Goal: Check status: Check status

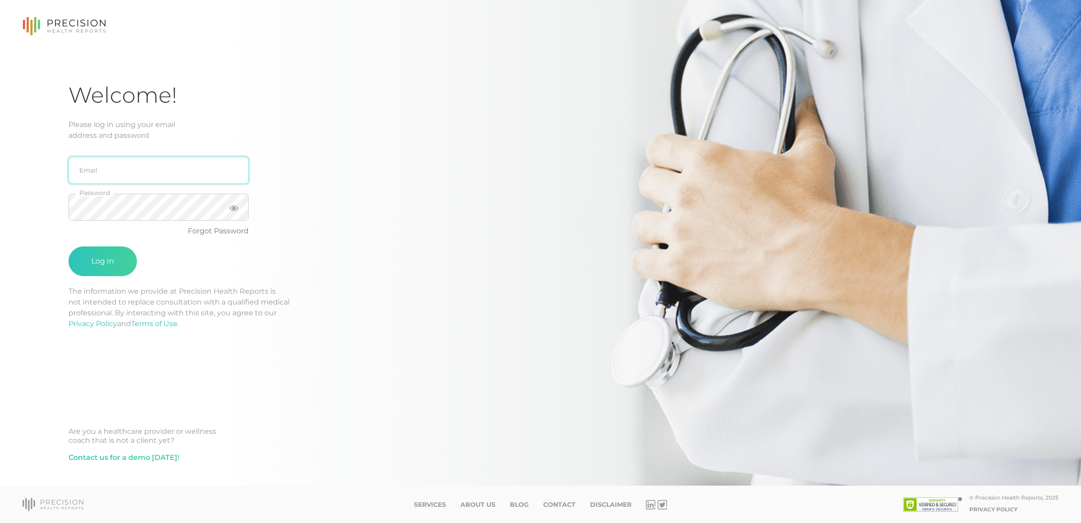
click at [159, 167] on input "email" at bounding box center [158, 170] width 180 height 27
type input "[EMAIL_ADDRESS][DOMAIN_NAME]"
click at [68, 246] on button "Log In" at bounding box center [102, 261] width 68 height 30
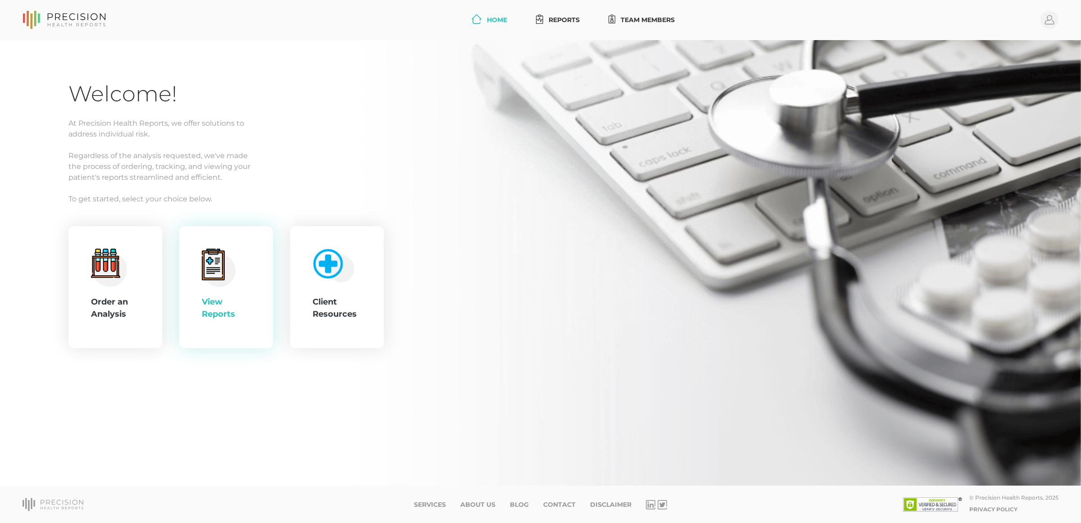
click at [204, 268] on icon at bounding box center [213, 265] width 23 height 32
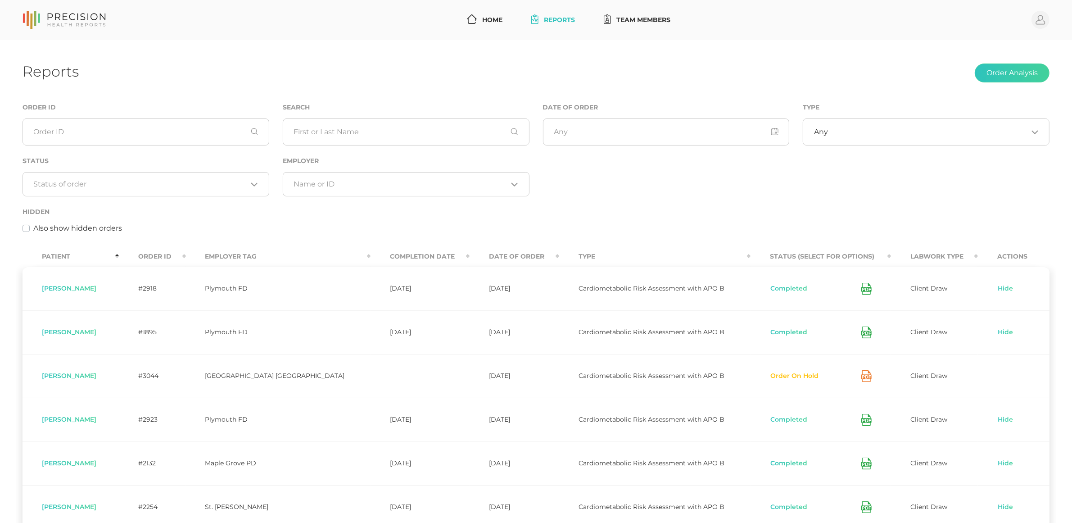
click at [402, 116] on div "Search" at bounding box center [406, 124] width 247 height 44
click at [400, 124] on input "text" at bounding box center [406, 131] width 247 height 27
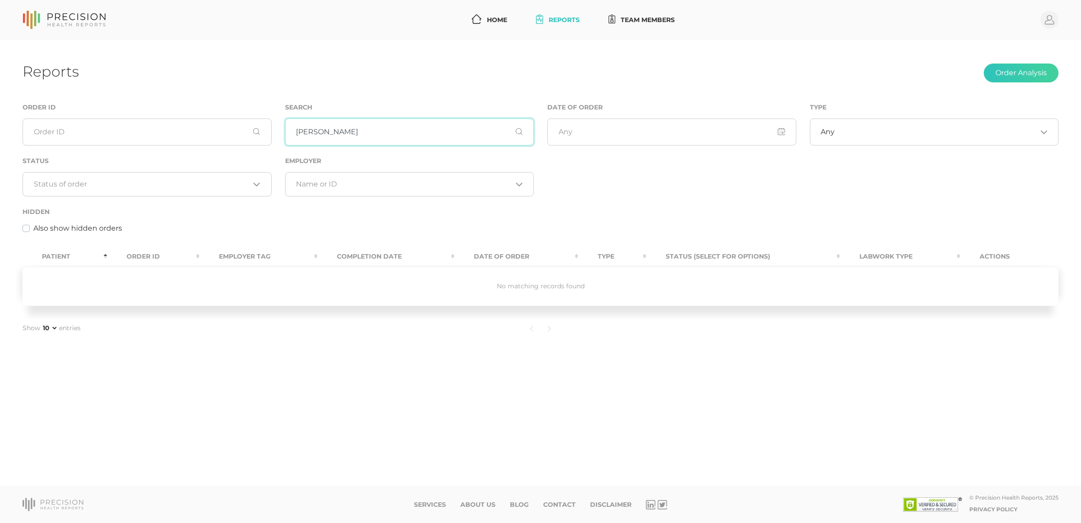
type input "jeff trevino"
click at [293, 130] on input "jeff trevino" at bounding box center [409, 131] width 249 height 27
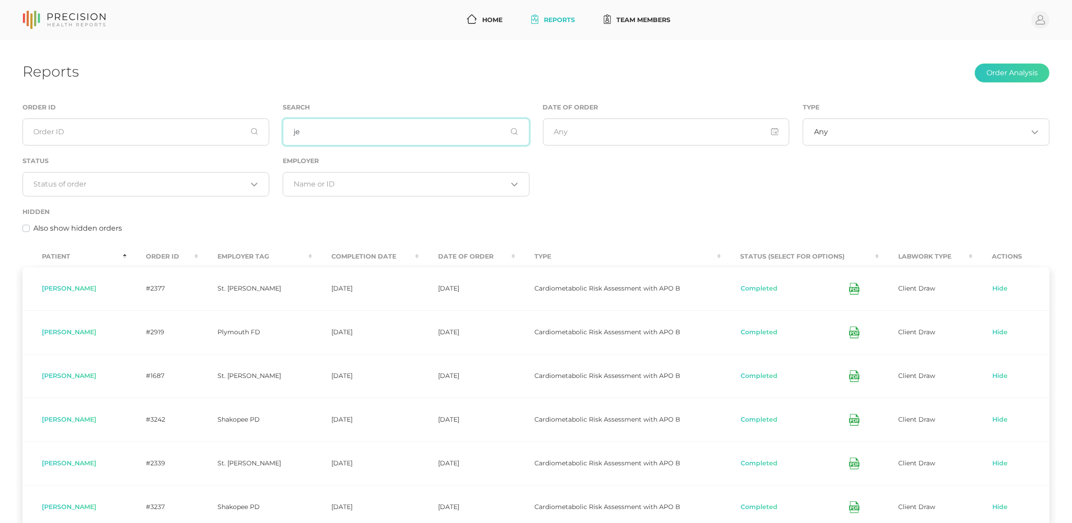
type input "j"
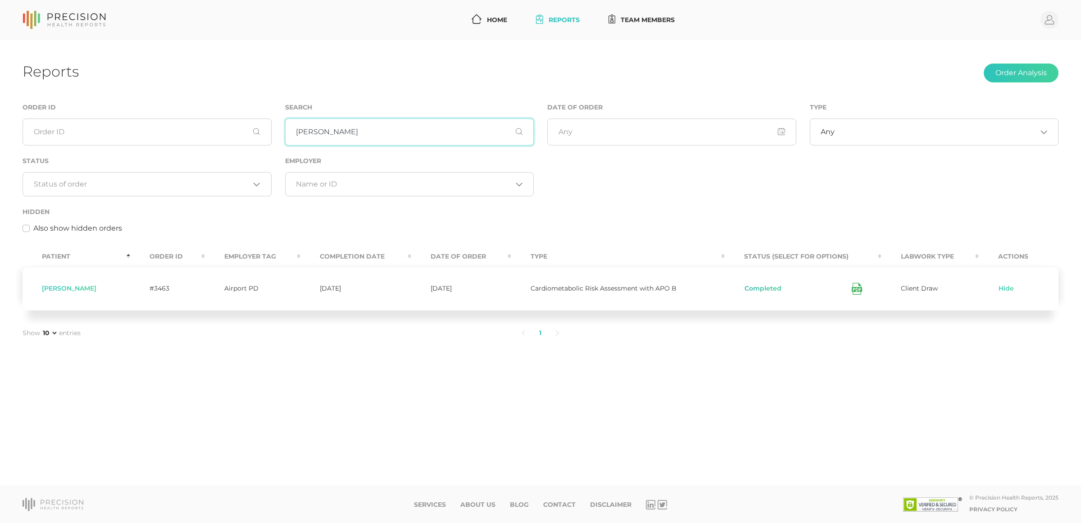
type input "[PERSON_NAME]"
click at [762, 291] on button "Completed" at bounding box center [763, 288] width 38 height 9
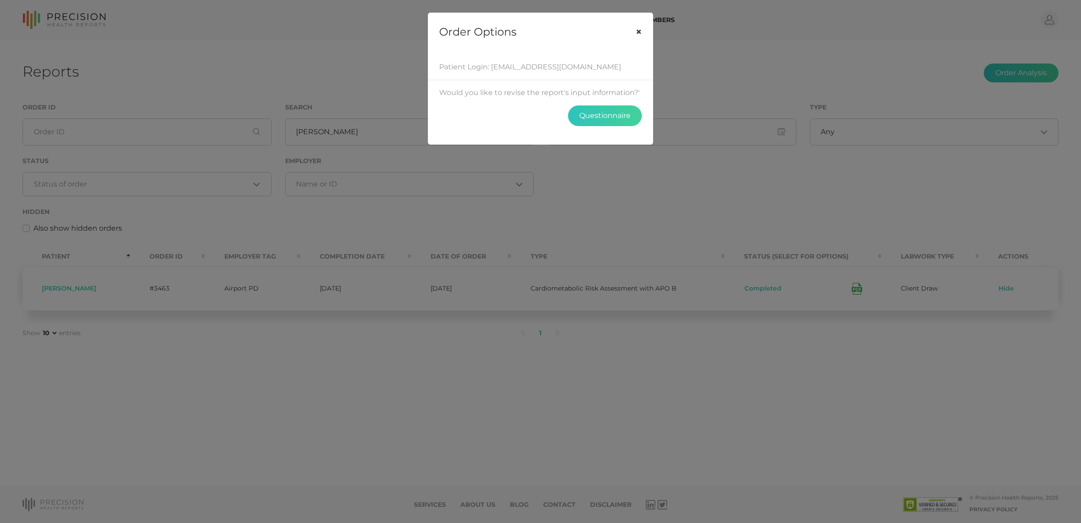
click at [640, 32] on button "×" at bounding box center [639, 32] width 28 height 38
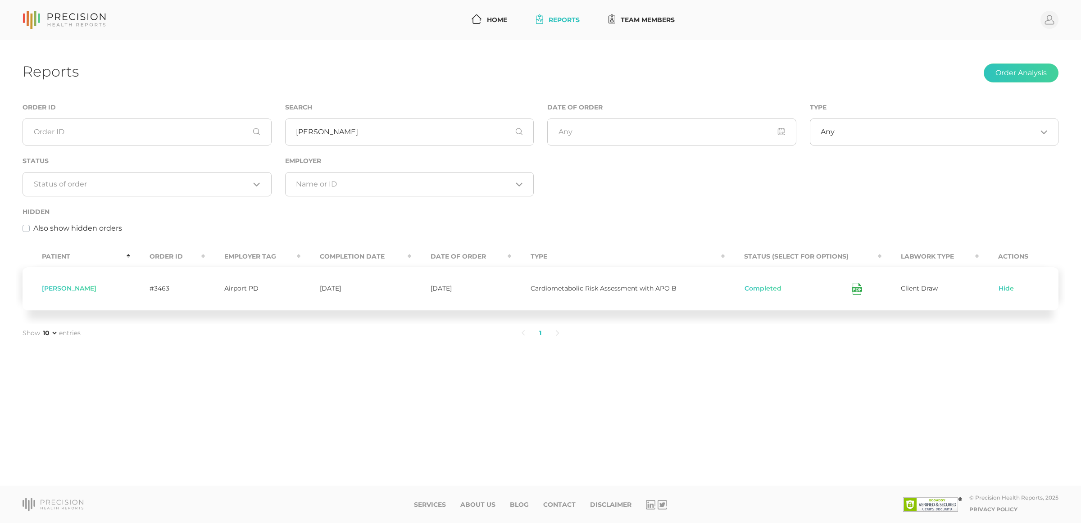
click at [858, 291] on span "Client Draw" at bounding box center [919, 288] width 37 height 8
click at [858, 292] on span "Client Draw" at bounding box center [919, 288] width 37 height 8
click at [603, 292] on span "Cardiometabolic Risk Assessment with APO B" at bounding box center [604, 288] width 146 height 8
click at [755, 293] on button "Completed" at bounding box center [763, 288] width 38 height 9
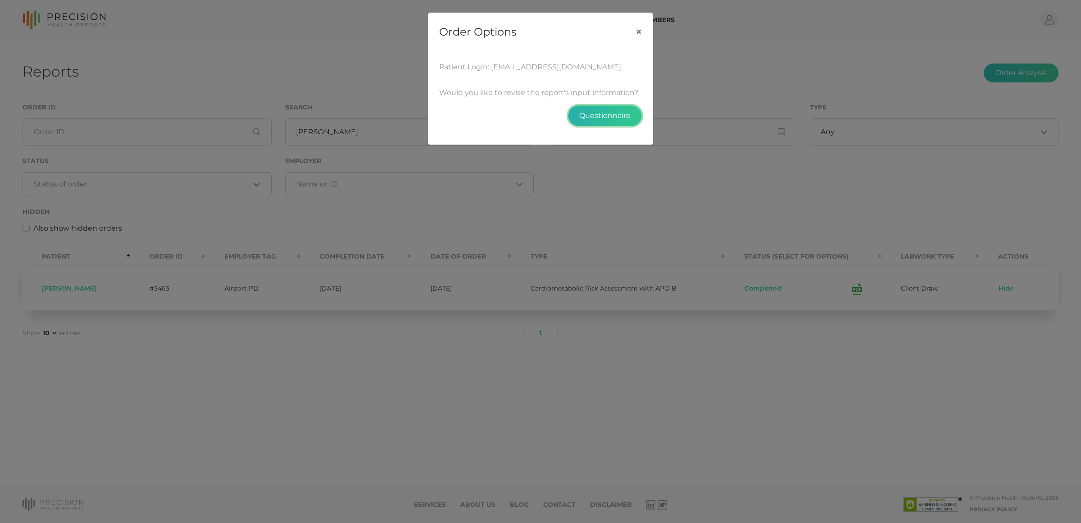
click at [596, 117] on button "Questionnaire" at bounding box center [605, 115] width 74 height 21
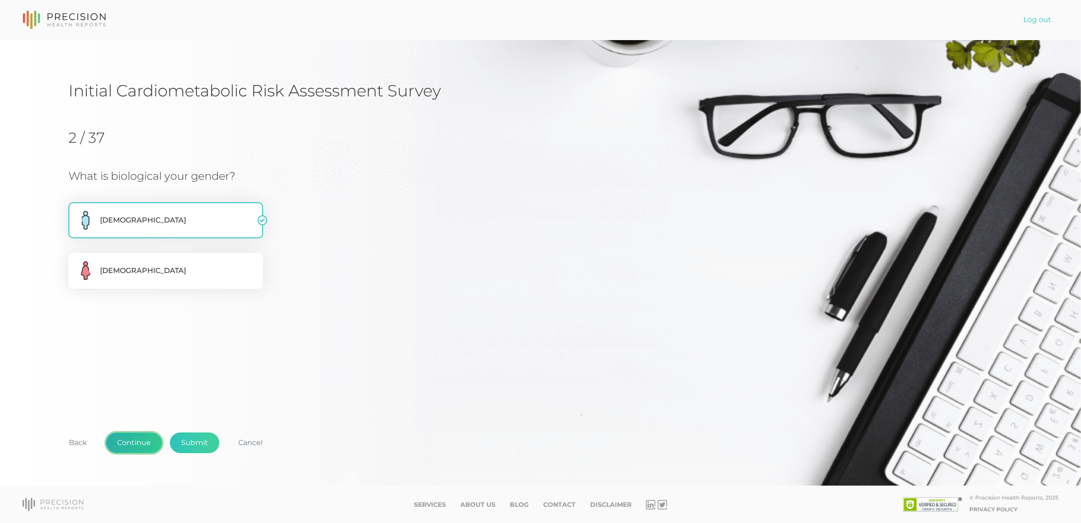
click at [118, 446] on button "Continue" at bounding box center [134, 442] width 56 height 21
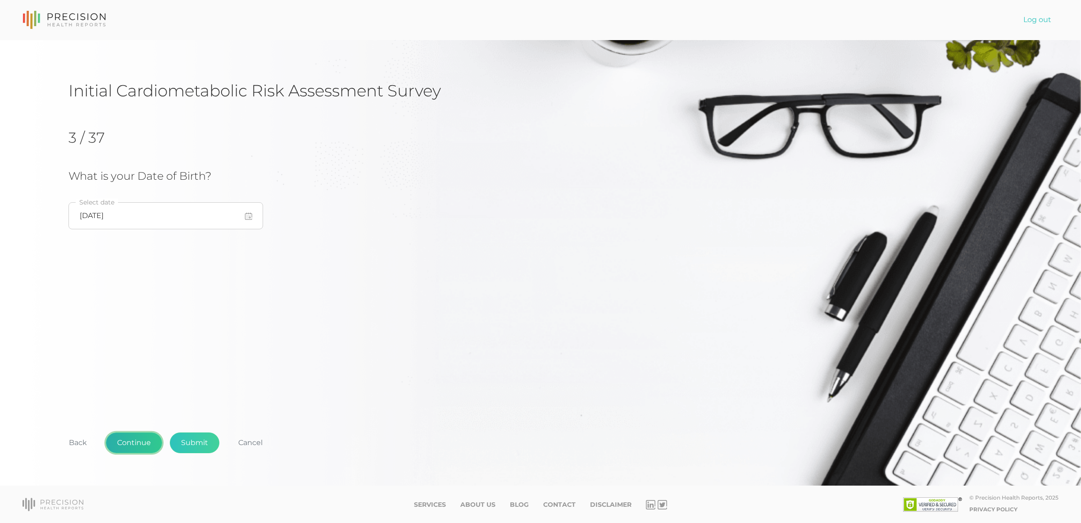
click at [118, 446] on button "Continue" at bounding box center [134, 442] width 56 height 21
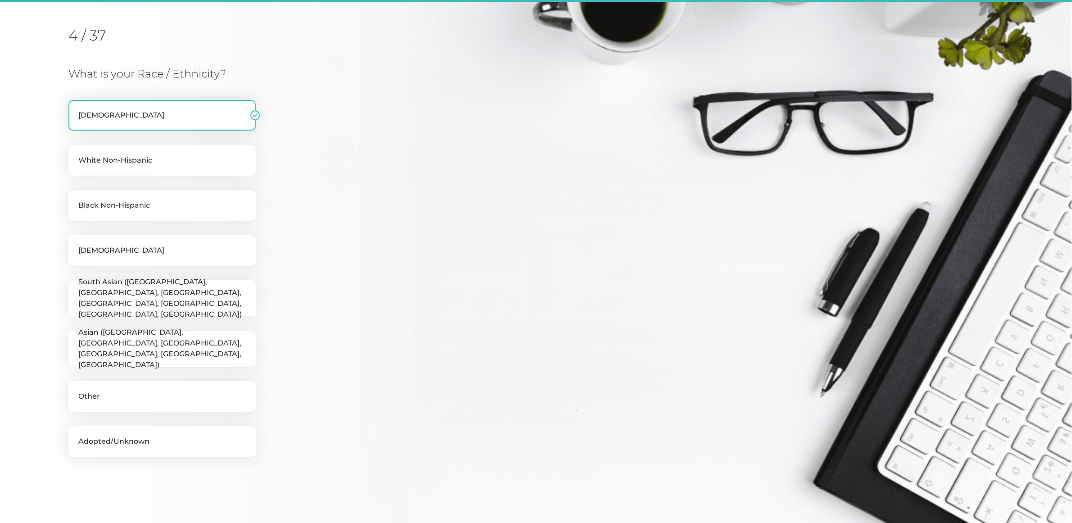
scroll to position [115, 0]
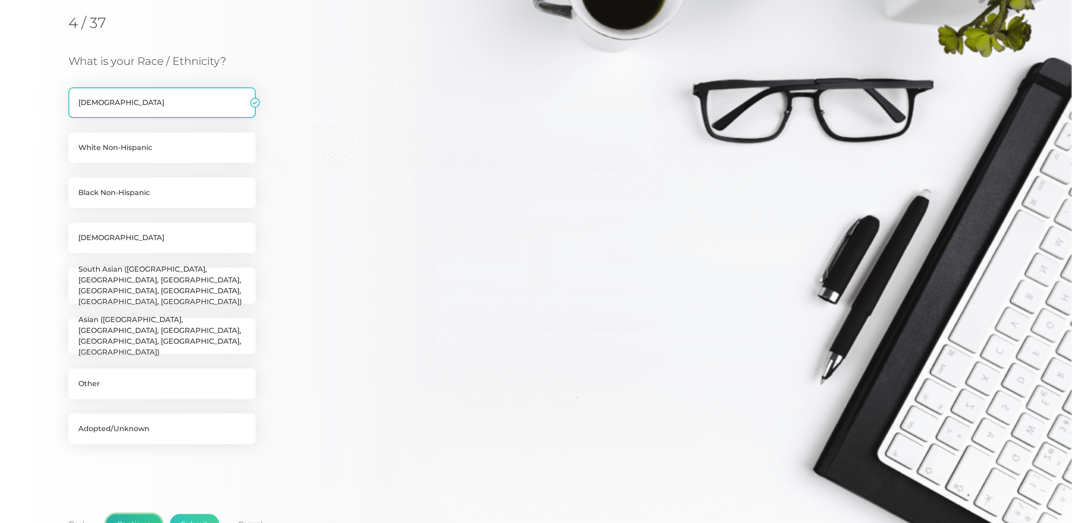
click at [141, 521] on button "Continue" at bounding box center [134, 524] width 56 height 21
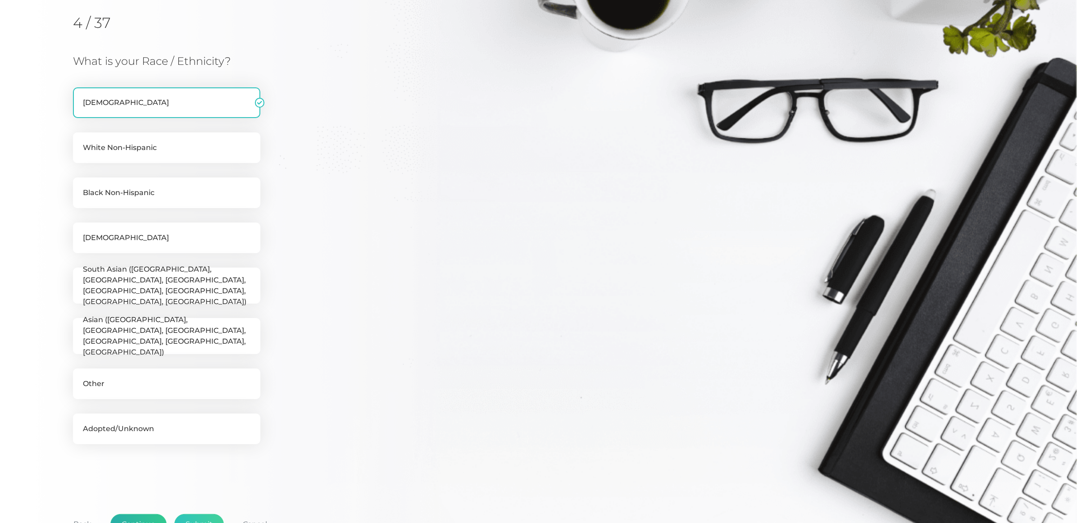
scroll to position [0, 0]
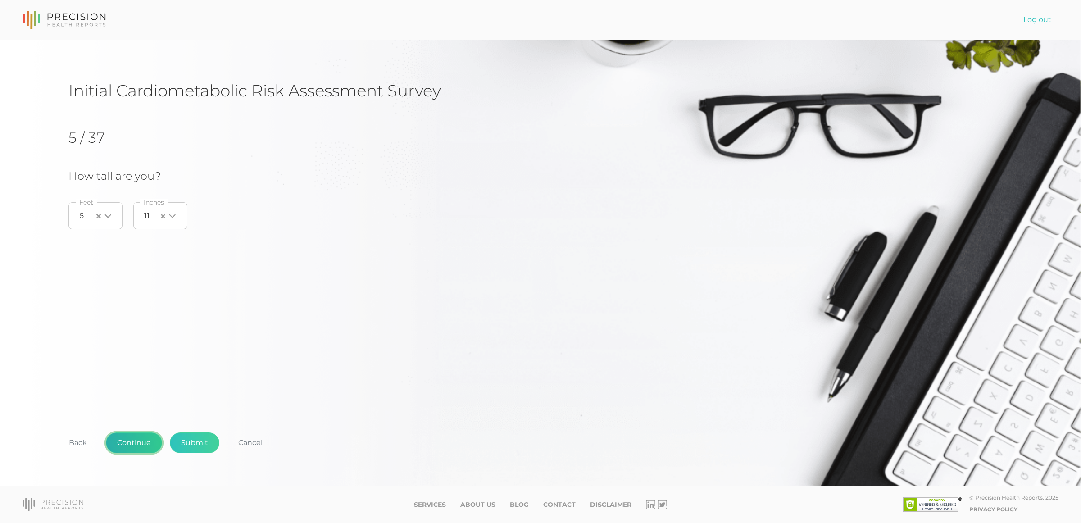
click at [127, 450] on button "Continue" at bounding box center [134, 442] width 56 height 21
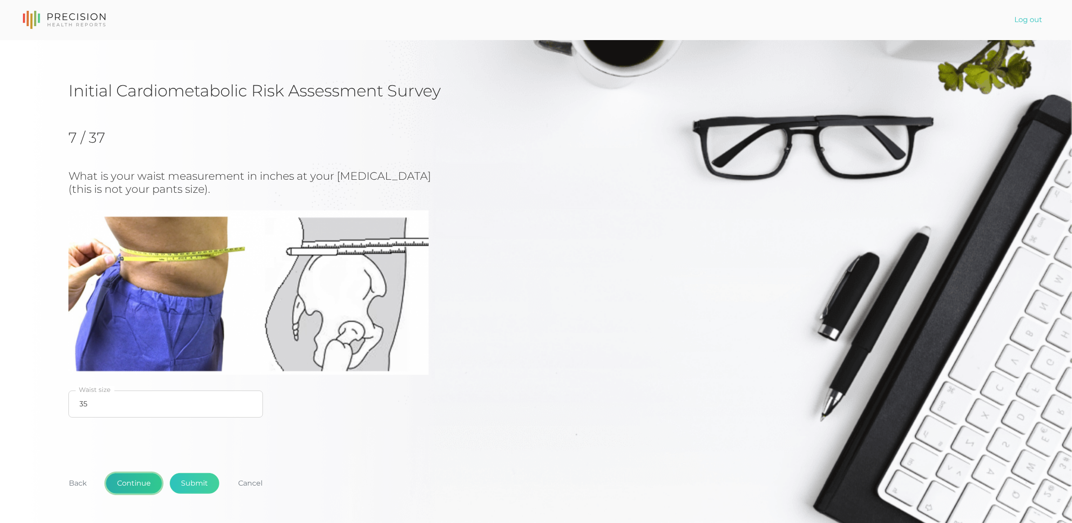
click at [125, 485] on button "Continue" at bounding box center [134, 483] width 56 height 21
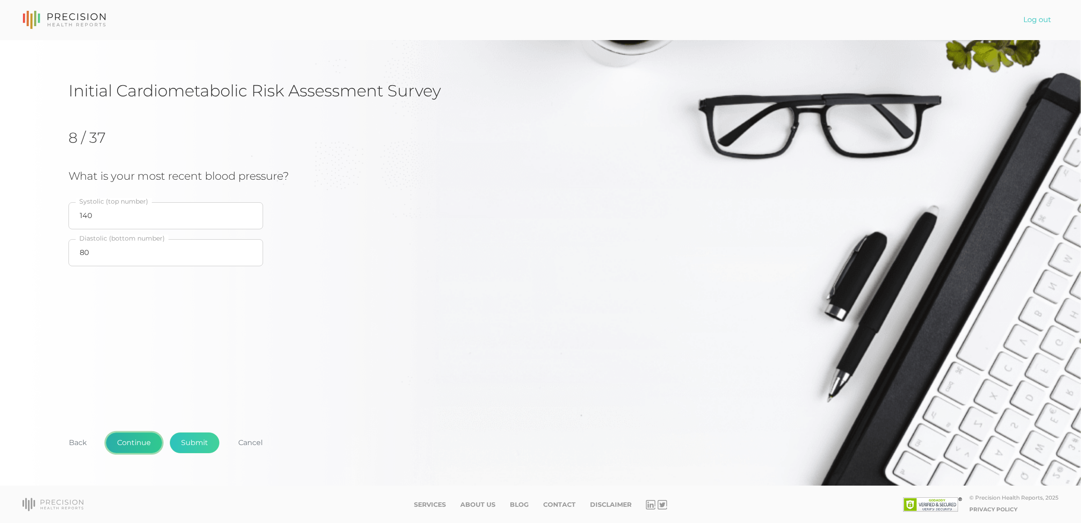
click at [127, 445] on button "Continue" at bounding box center [134, 442] width 56 height 21
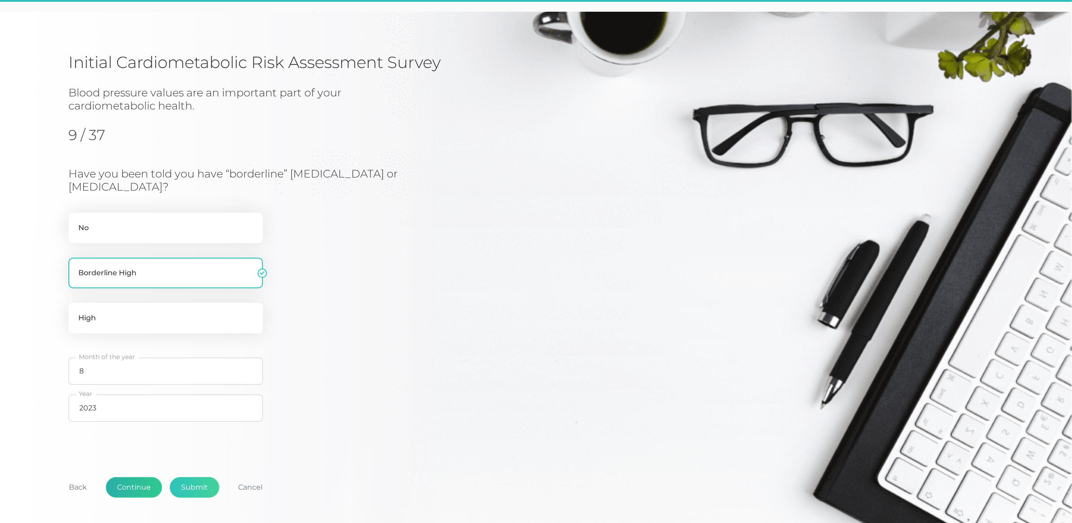
scroll to position [71, 0]
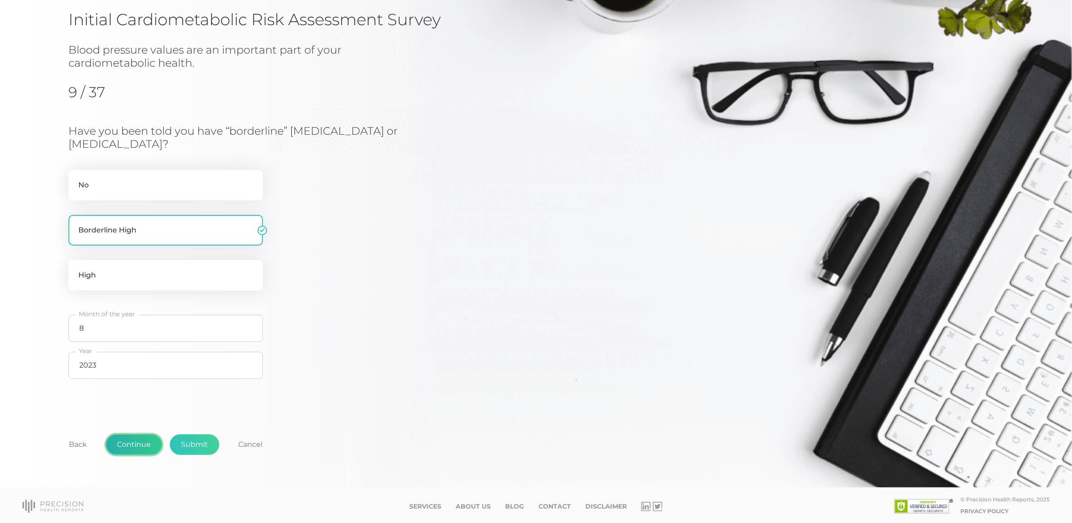
click at [136, 449] on button "Continue" at bounding box center [134, 444] width 56 height 21
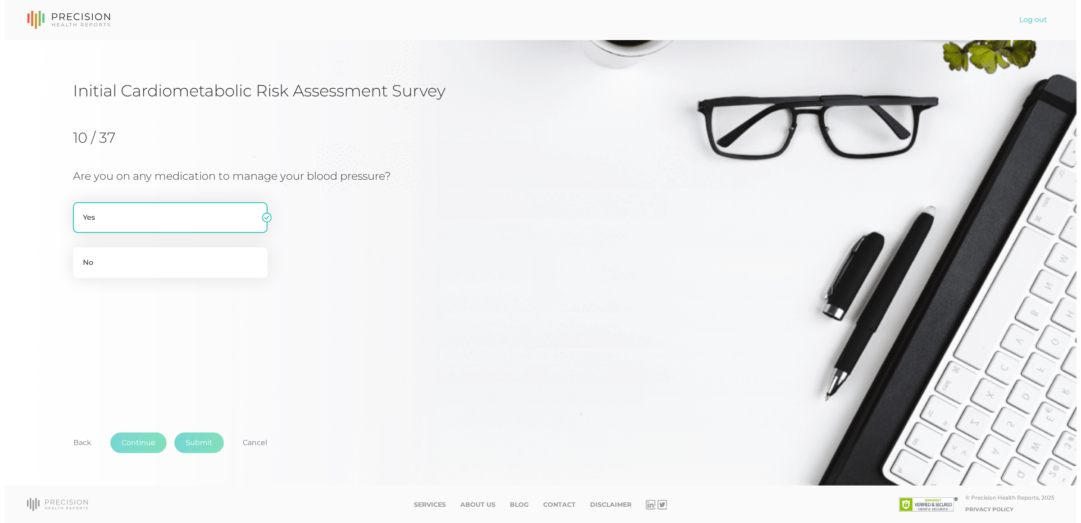
scroll to position [0, 0]
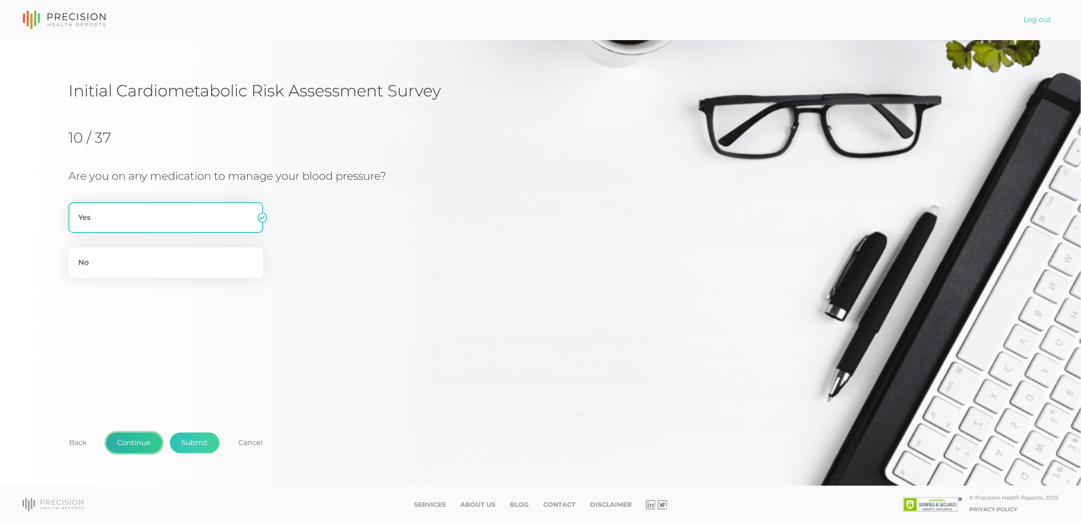
click at [136, 445] on button "Continue" at bounding box center [134, 442] width 56 height 21
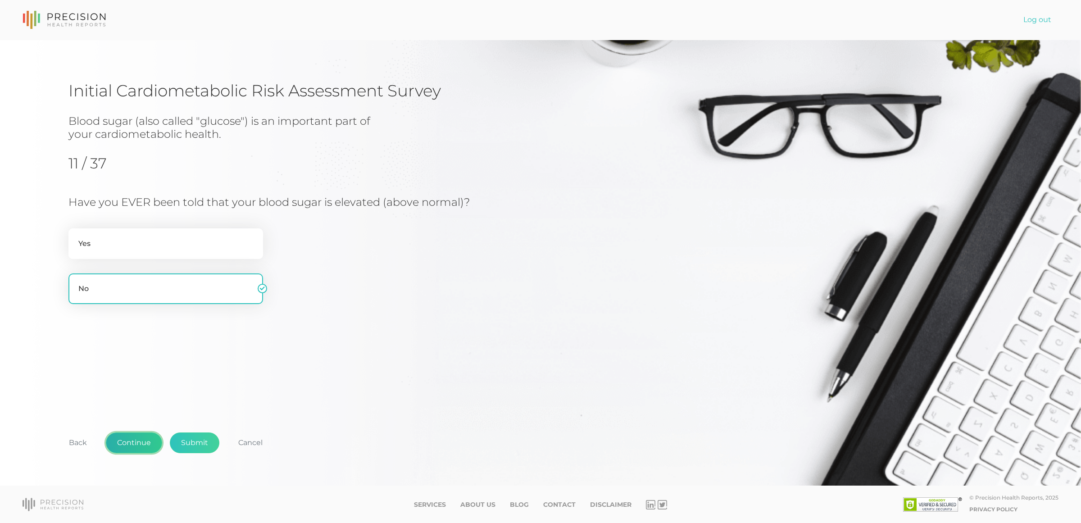
click at [136, 445] on button "Continue" at bounding box center [134, 442] width 56 height 21
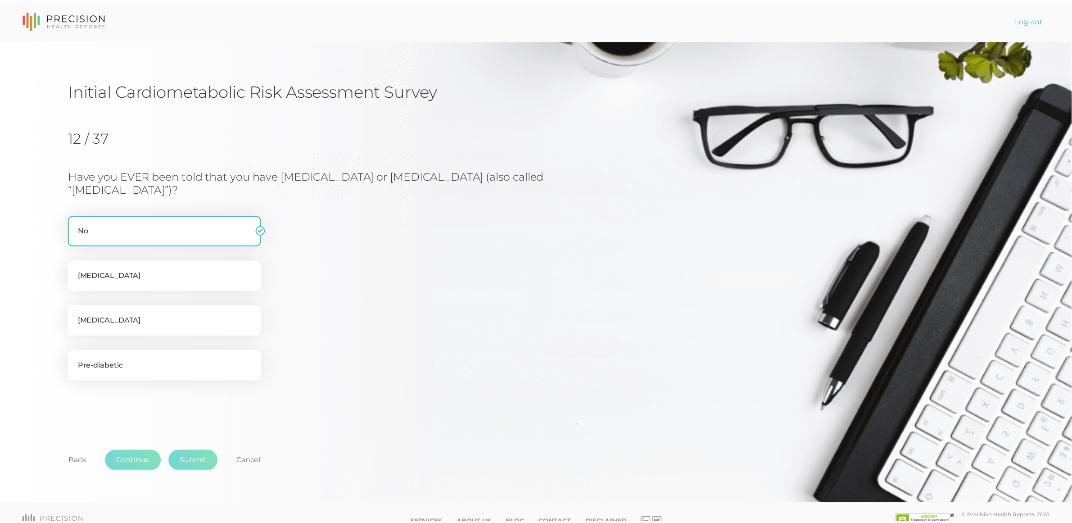
scroll to position [2, 0]
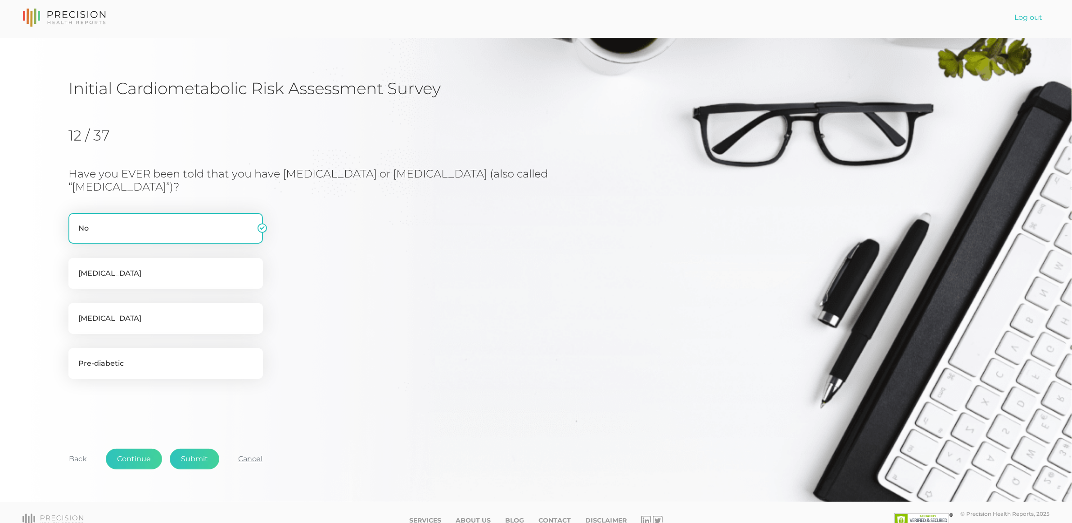
click at [243, 449] on button "Cancel" at bounding box center [250, 459] width 47 height 21
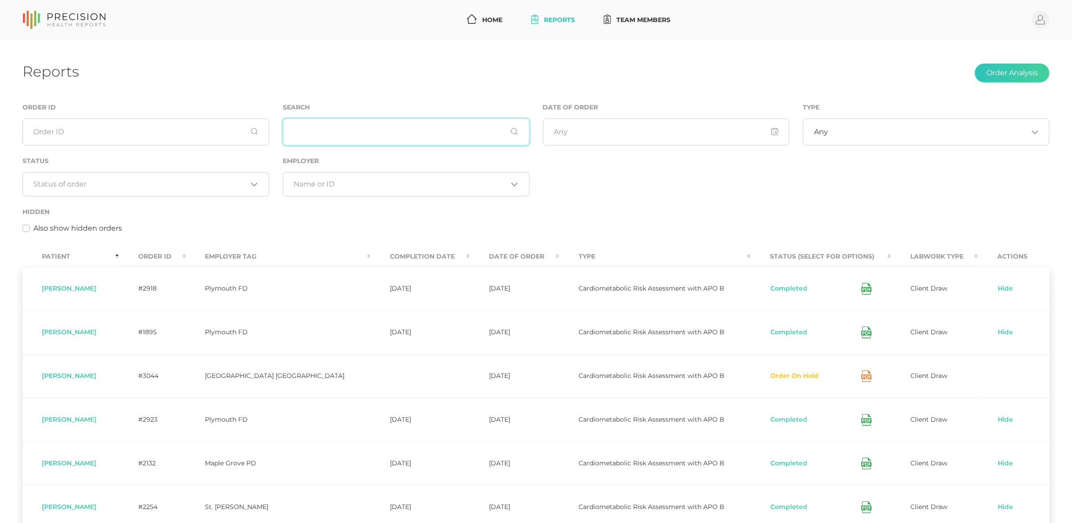
click at [391, 138] on input "text" at bounding box center [406, 131] width 247 height 27
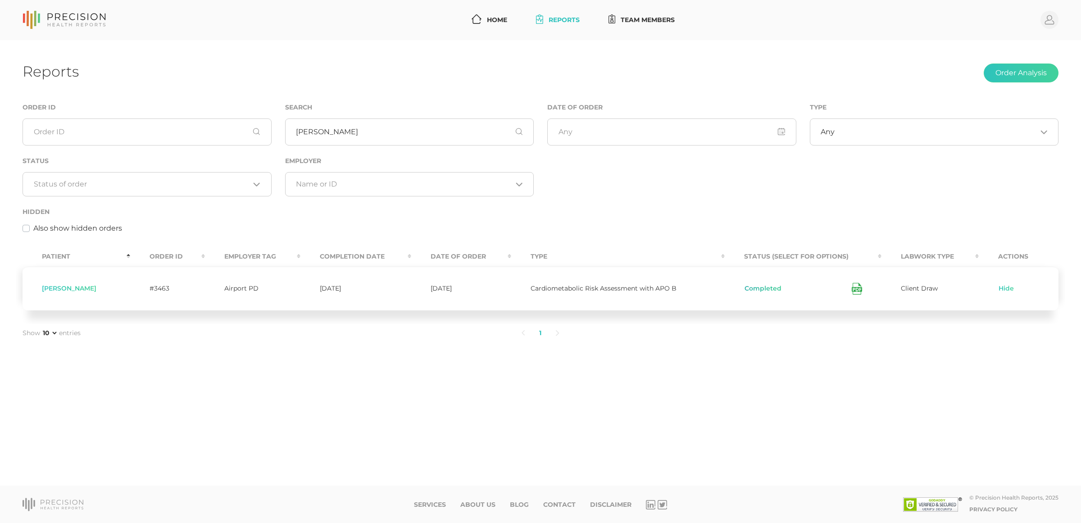
click at [768, 287] on button "Completed" at bounding box center [763, 288] width 38 height 9
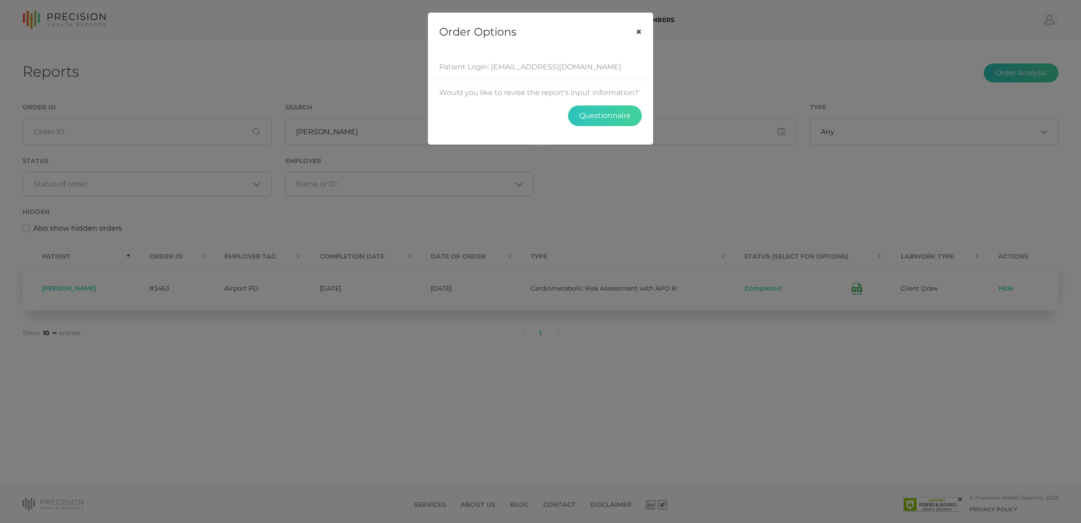
click at [643, 31] on button "×" at bounding box center [639, 32] width 28 height 38
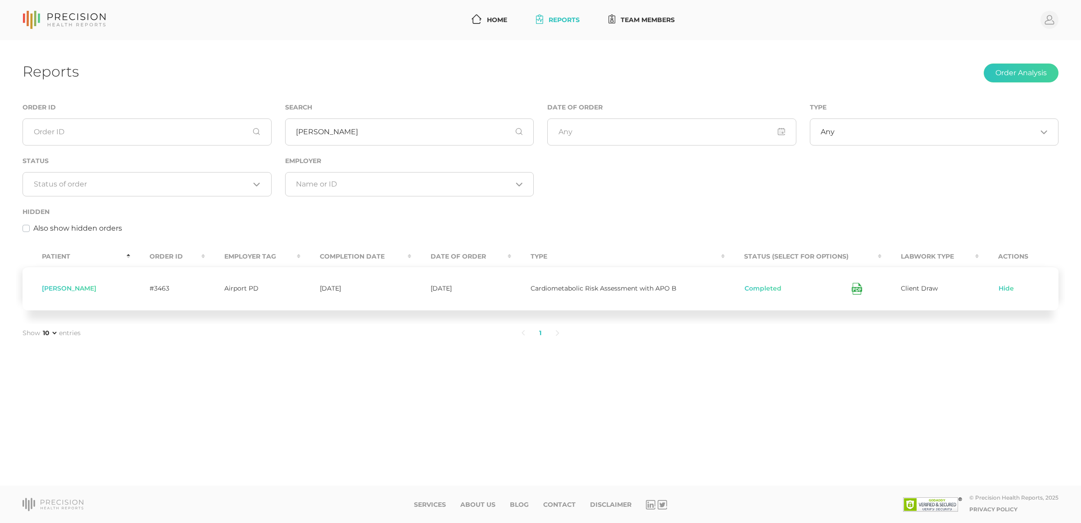
click at [852, 286] on icon at bounding box center [857, 289] width 10 height 12
click at [764, 293] on button "Completed" at bounding box center [763, 288] width 38 height 9
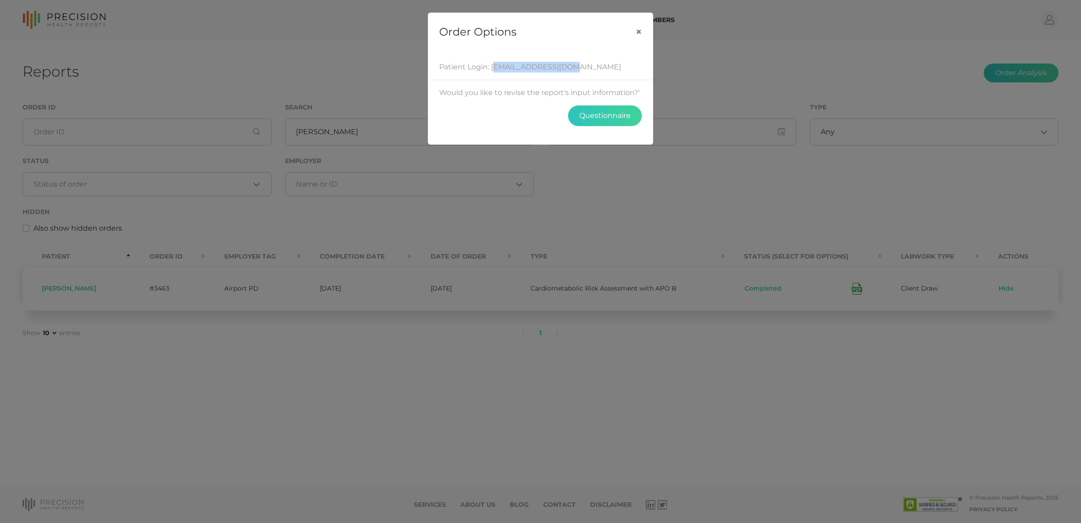
drag, startPoint x: 569, startPoint y: 71, endPoint x: 493, endPoint y: 71, distance: 75.7
click at [493, 71] on div "Patient Login: [EMAIL_ADDRESS][DOMAIN_NAME]" at bounding box center [540, 67] width 203 height 11
copy div "[EMAIL_ADDRESS][DOMAIN_NAME]"
click at [449, 375] on div "Order Options × Patient Login: [EMAIL_ADDRESS][DOMAIN_NAME] Would you like to r…" at bounding box center [540, 261] width 1081 height 523
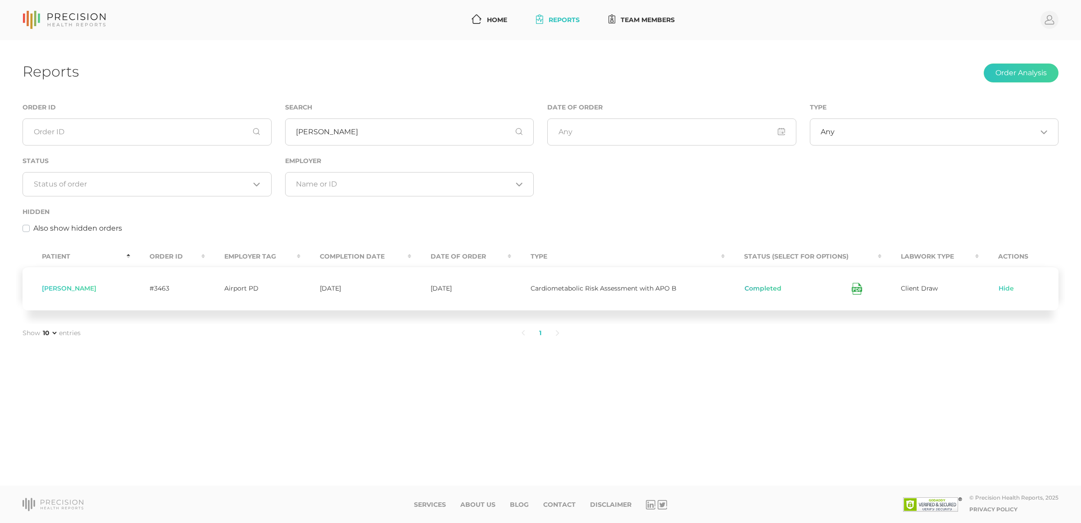
click at [758, 289] on button "Completed" at bounding box center [763, 288] width 38 height 9
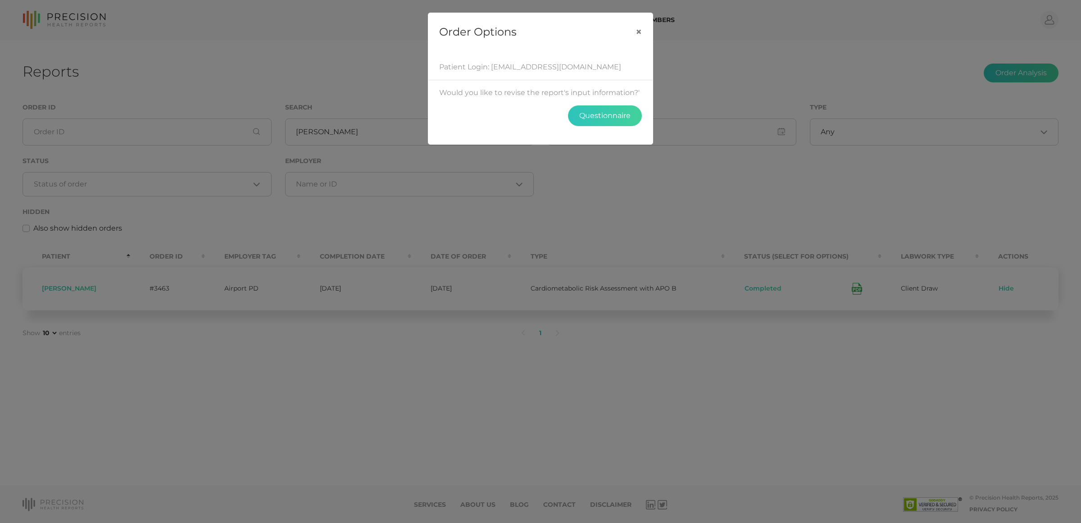
click at [368, 293] on div "Order Options × Patient Login: [EMAIL_ADDRESS][DOMAIN_NAME] Would you like to r…" at bounding box center [540, 261] width 1081 height 523
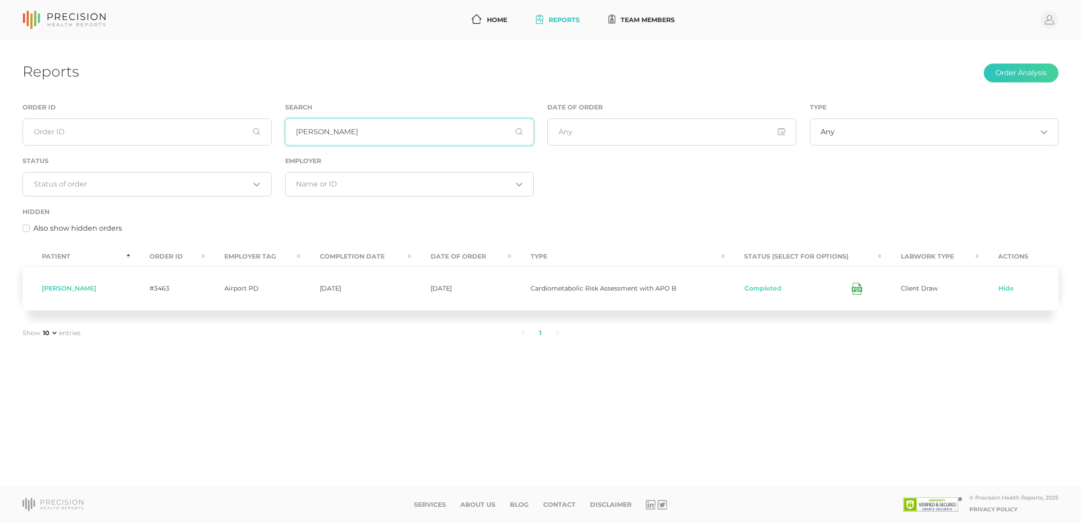
click at [489, 128] on input "[PERSON_NAME]" at bounding box center [409, 131] width 249 height 27
type input "t"
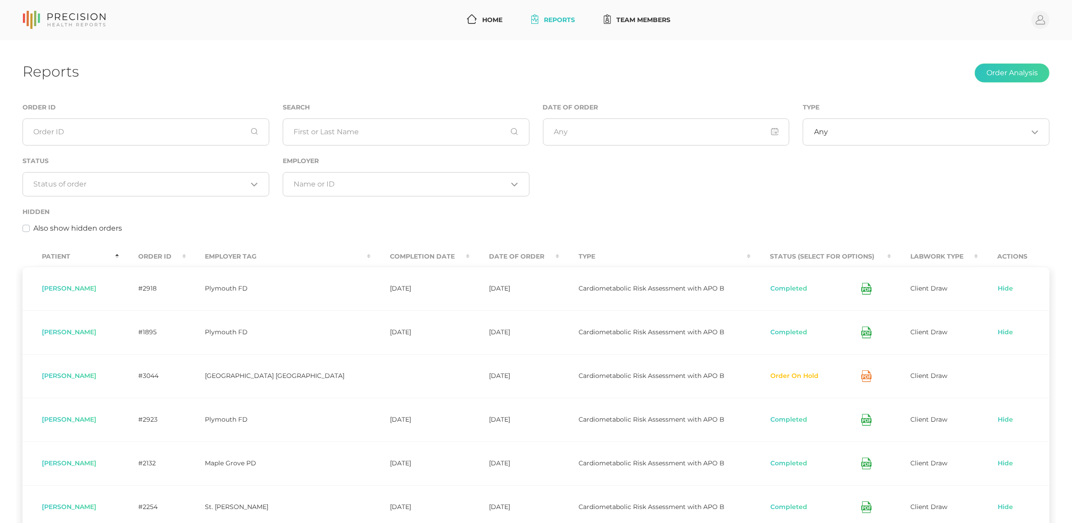
click at [491, 259] on th "Date Of Order" at bounding box center [515, 256] width 90 height 20
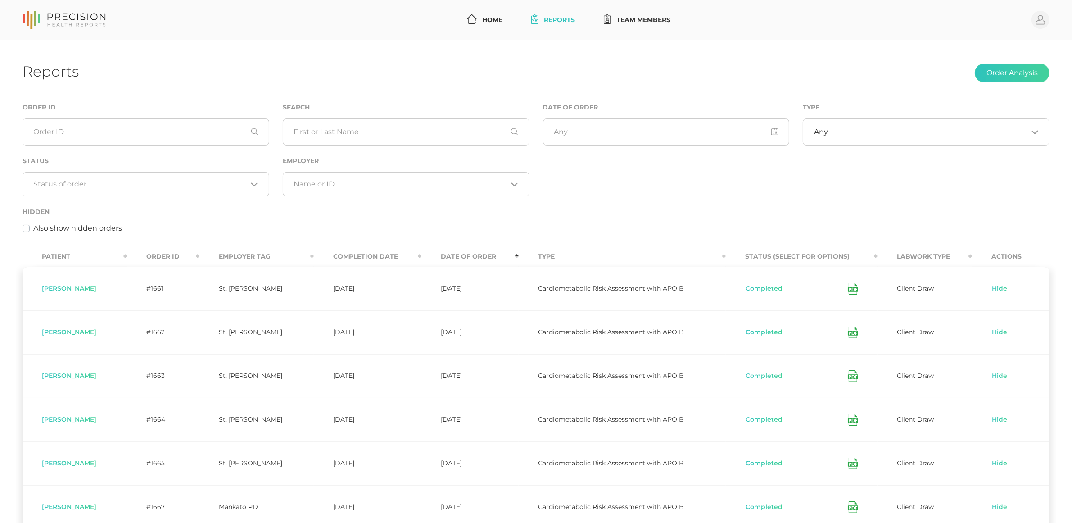
click at [483, 258] on th "Date Of Order" at bounding box center [470, 256] width 97 height 20
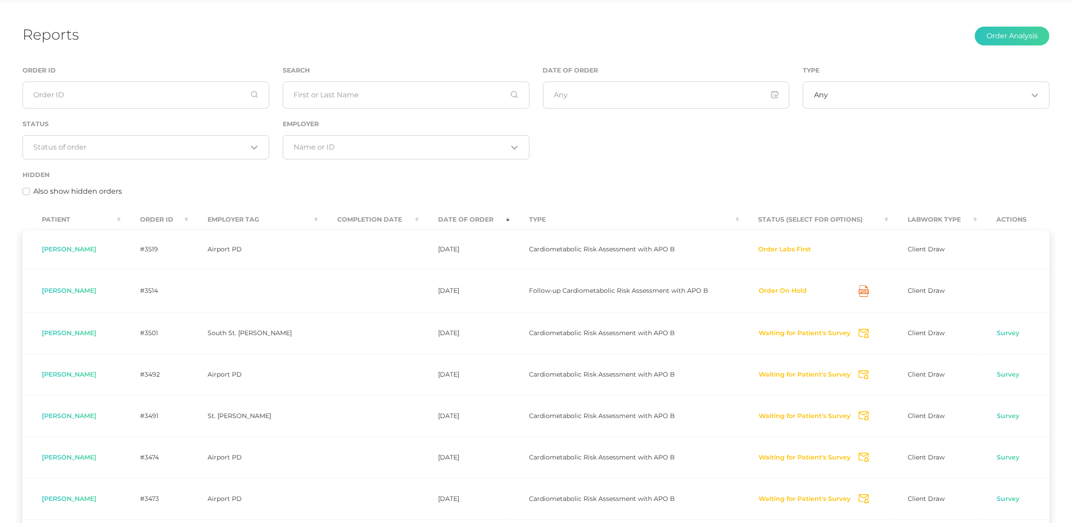
scroll to position [56, 0]
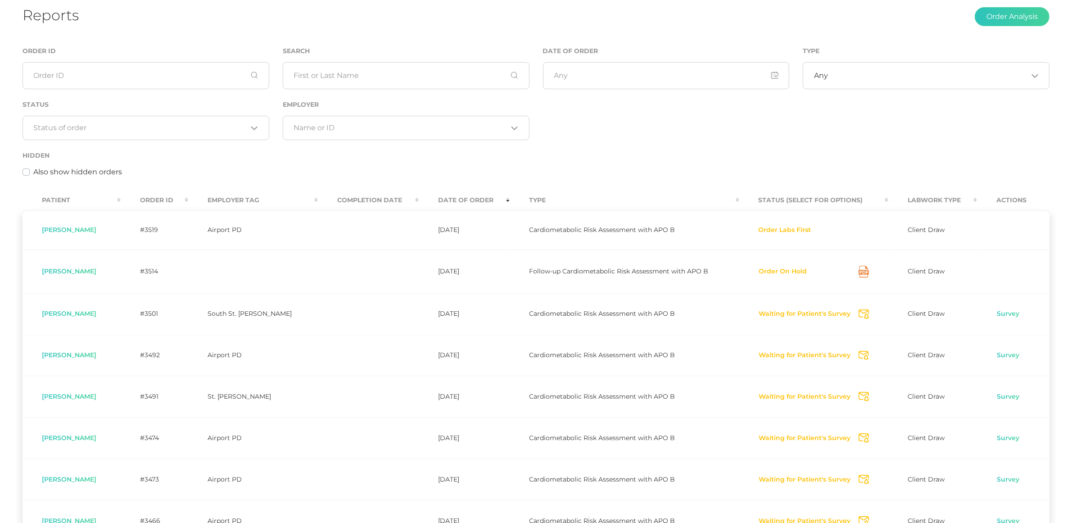
click at [814, 197] on th "Status (Select for Options)" at bounding box center [815, 200] width 150 height 20
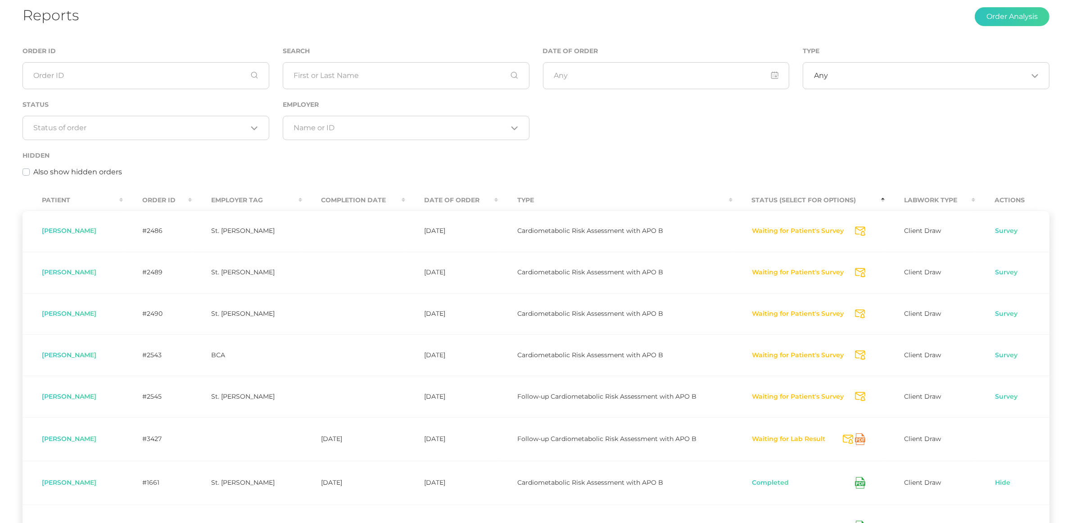
click at [814, 201] on th "Status (Select for Options)" at bounding box center [809, 200] width 153 height 20
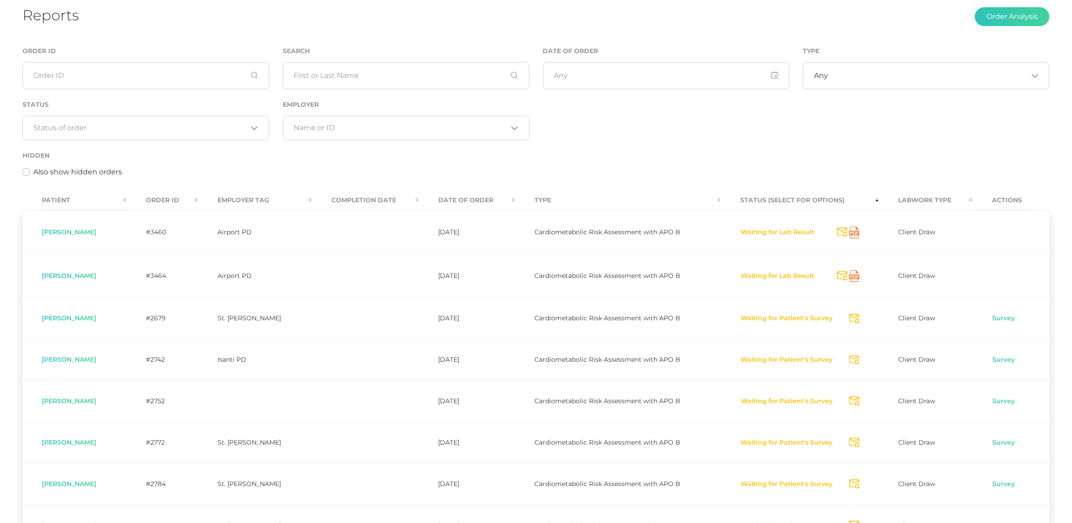
click at [470, 199] on th "Date Of Order" at bounding box center [467, 200] width 96 height 20
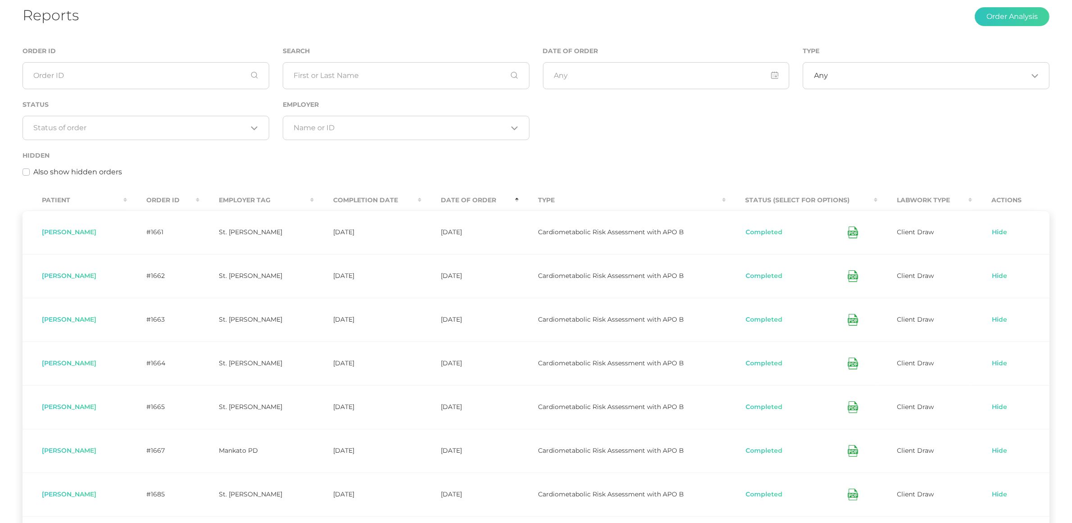
click at [470, 199] on th "Date Of Order" at bounding box center [470, 200] width 97 height 20
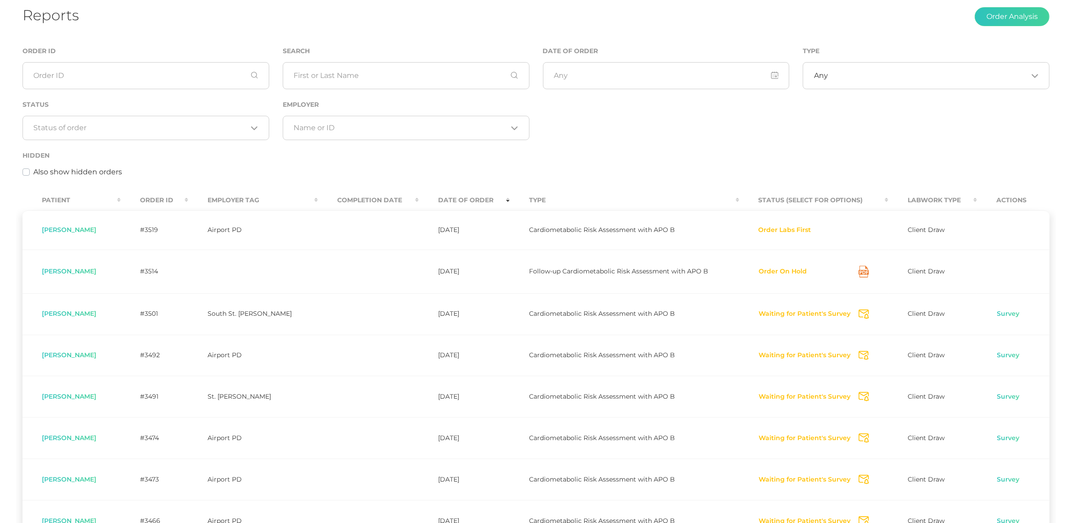
click at [397, 199] on th "Completion Date" at bounding box center [368, 200] width 101 height 20
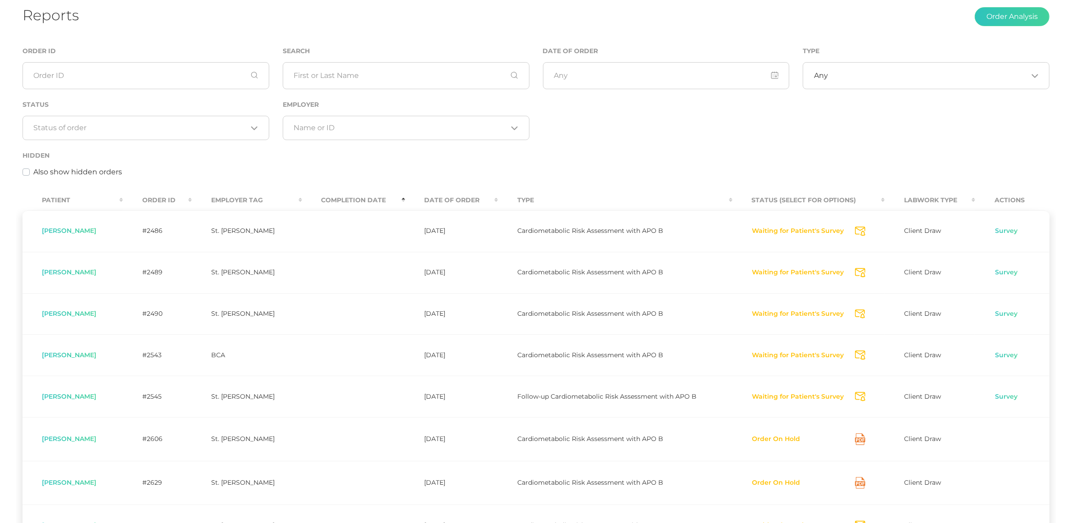
click at [374, 200] on th "Completion Date" at bounding box center [353, 200] width 103 height 20
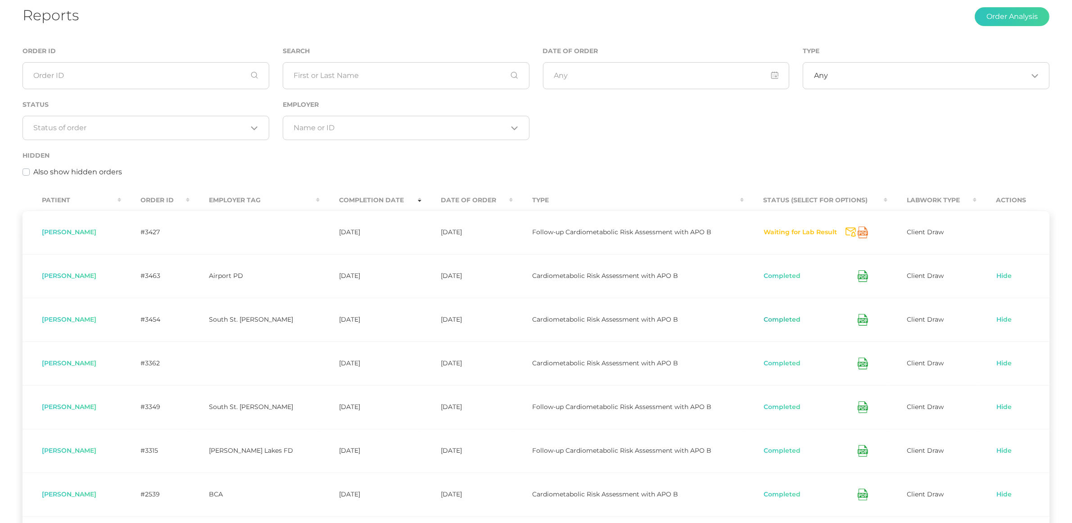
click at [768, 320] on button "Completed" at bounding box center [782, 319] width 38 height 9
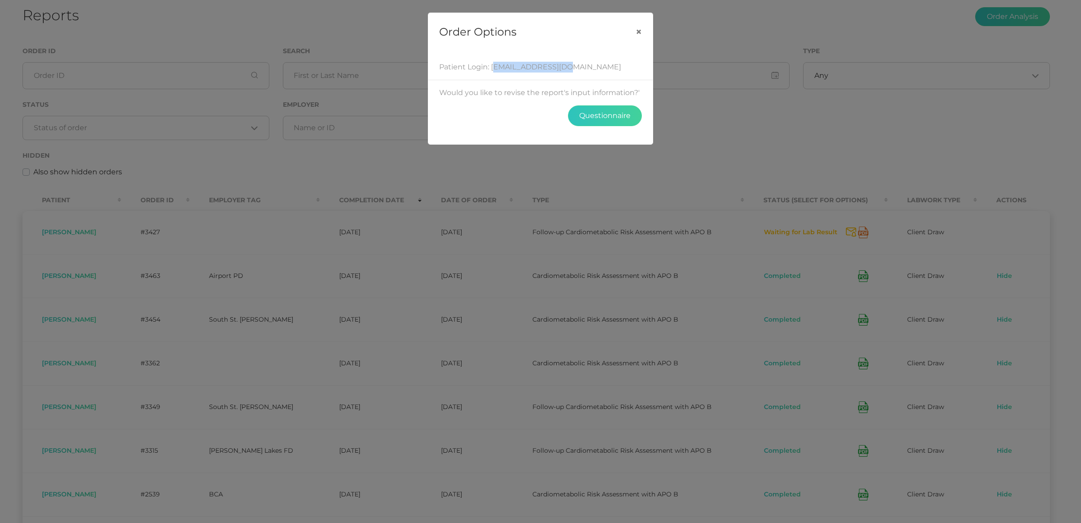
drag, startPoint x: 572, startPoint y: 68, endPoint x: 491, endPoint y: 69, distance: 81.1
click at [491, 69] on div "Patient Login: [EMAIL_ADDRESS][DOMAIN_NAME]" at bounding box center [540, 67] width 203 height 11
copy div "[EMAIL_ADDRESS][DOMAIN_NAME]"
click at [441, 450] on div "Order Options × Patient Login: [EMAIL_ADDRESS][DOMAIN_NAME] Would you like to r…" at bounding box center [540, 261] width 1081 height 523
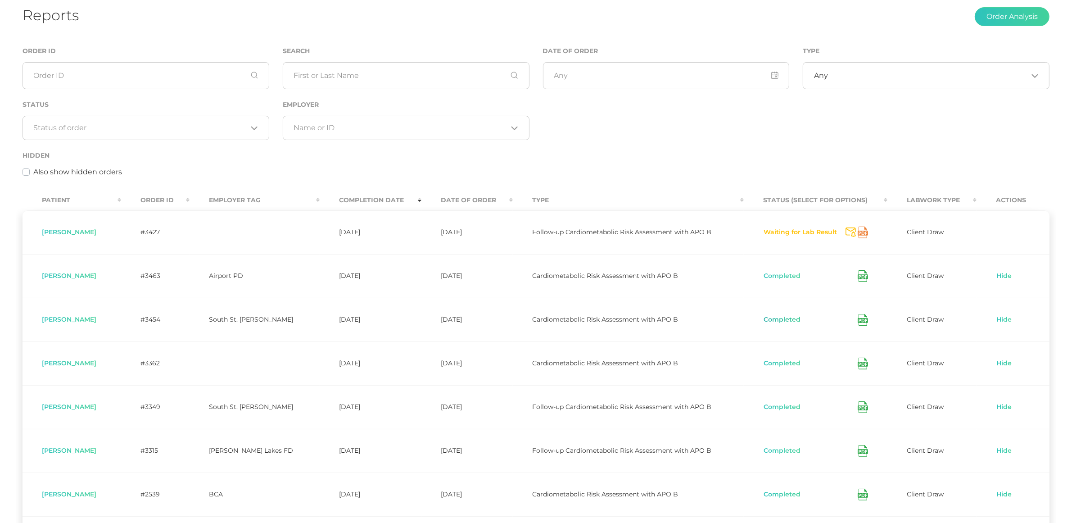
click at [771, 319] on button "Completed" at bounding box center [782, 319] width 38 height 9
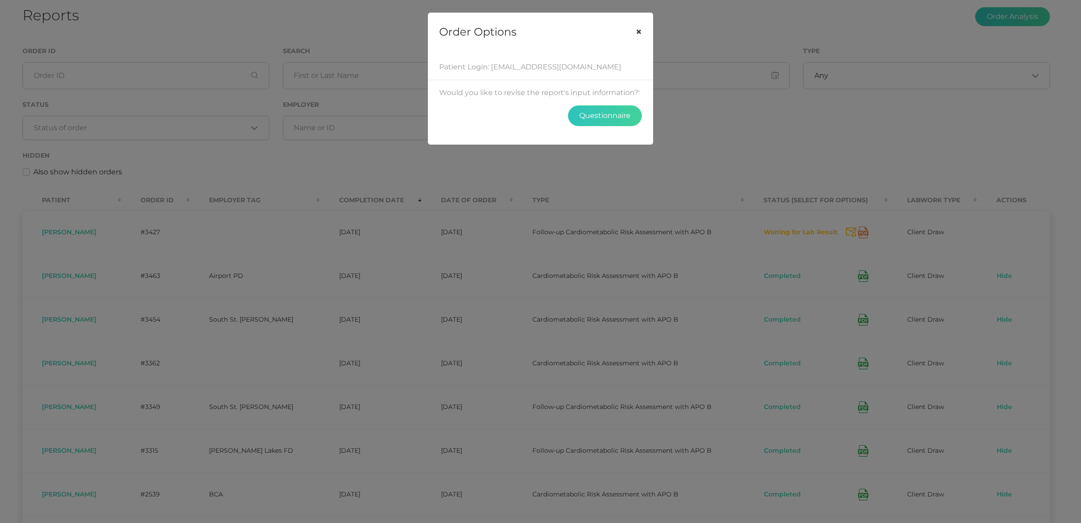
click at [634, 36] on button "×" at bounding box center [639, 32] width 28 height 38
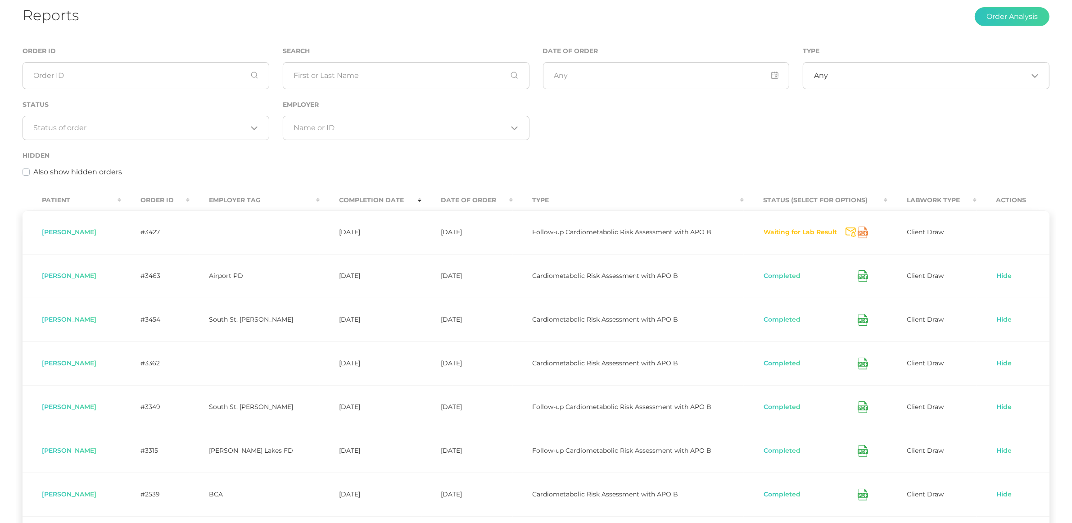
click at [858, 324] on icon at bounding box center [863, 320] width 10 height 12
